Goal: Find contact information: Find contact information

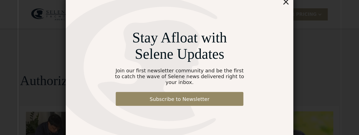
click at [286, 2] on div "×" at bounding box center [286, 1] width 8 height 11
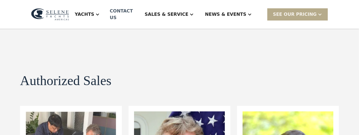
click at [135, 14] on div "Contact US" at bounding box center [122, 14] width 25 height 13
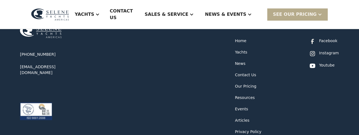
scroll to position [305, 0]
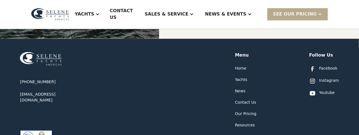
click at [329, 66] on div "Facebook" at bounding box center [328, 69] width 18 height 6
drag, startPoint x: 83, startPoint y: 88, endPoint x: 15, endPoint y: 88, distance: 67.7
click at [15, 88] on div "[PHONE_NUMBER] [EMAIL_ADDRESS][DOMAIN_NAME] Menu Home Yachts News Contact Us Ou…" at bounding box center [179, 121] width 359 height 165
copy div "[EMAIL_ADDRESS][DOMAIN_NAME]"
click at [325, 66] on div "Facebook" at bounding box center [328, 69] width 18 height 6
